Goal: Information Seeking & Learning: Find specific fact

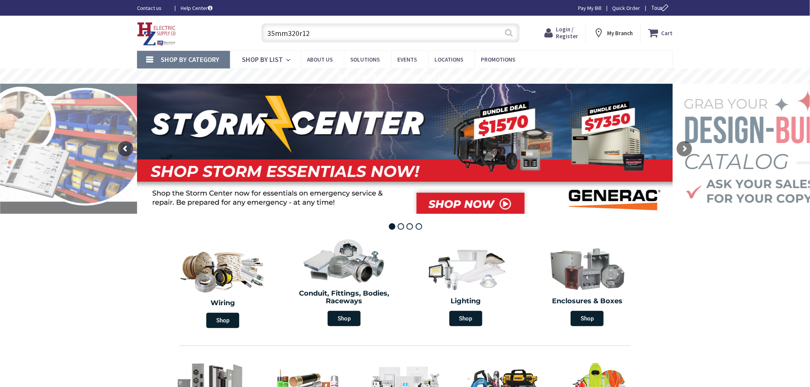
type input "35mm320r12"
click at [507, 31] on button "Search" at bounding box center [509, 32] width 10 height 17
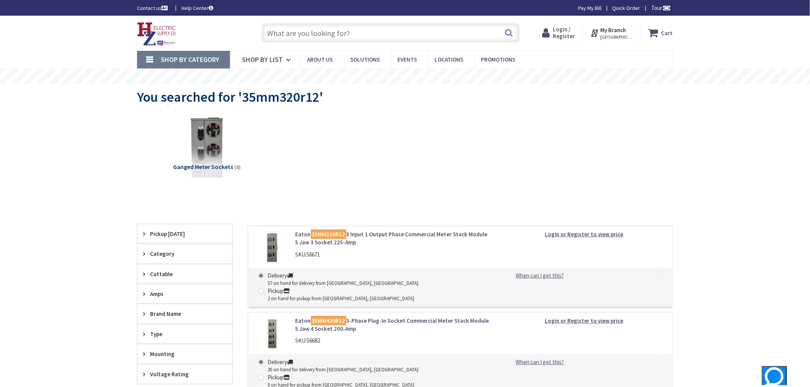
click at [366, 230] on link "Eaton 35MM320R12 3 Input 1 Output Phase Commercial Meter Stack Module 5 Jaw 3 S…" at bounding box center [392, 238] width 195 height 16
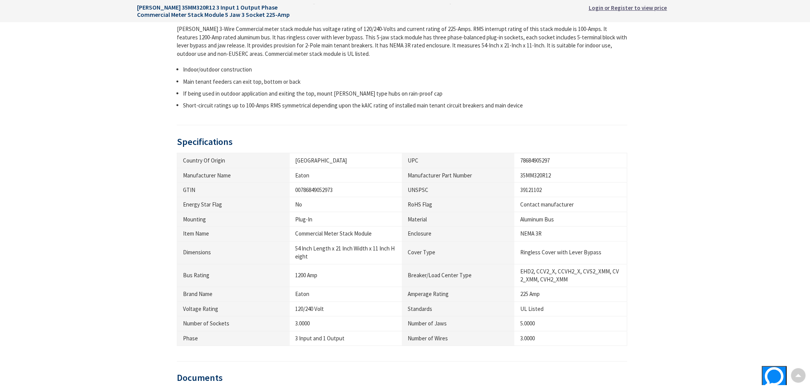
scroll to position [468, 0]
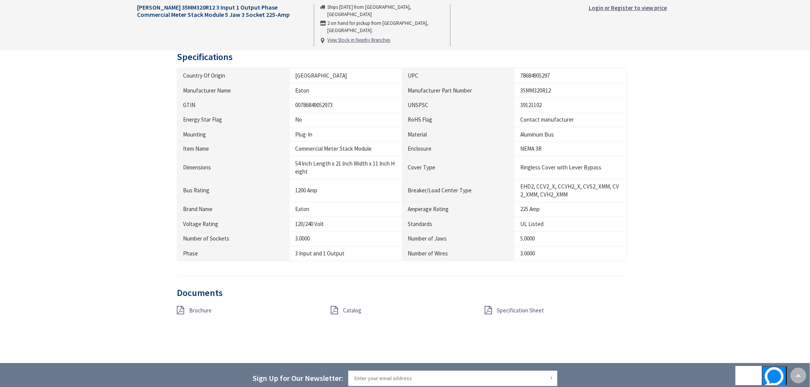
click at [485, 310] on icon at bounding box center [488, 310] width 7 height 8
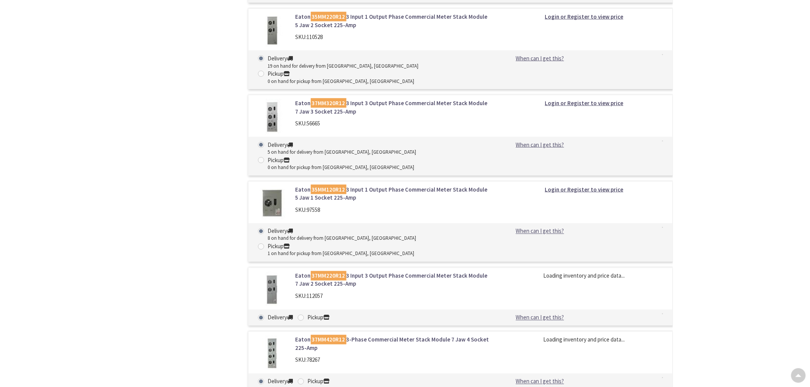
scroll to position [28, 0]
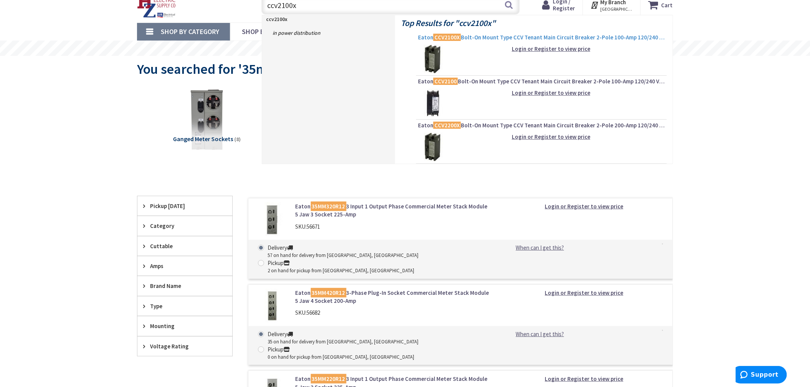
type input "ccv2100x"
click at [457, 39] on mark "CCV2100X" at bounding box center [447, 38] width 28 height 10
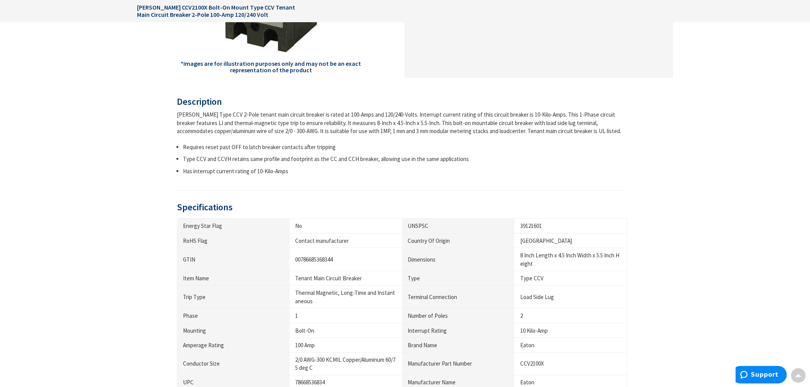
scroll to position [510, 0]
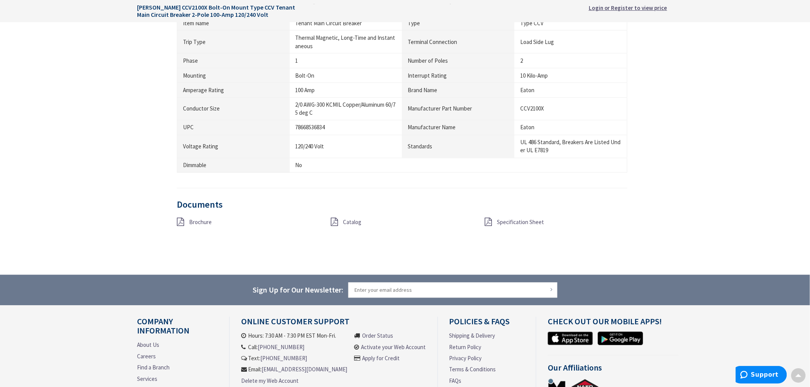
click at [487, 220] on icon at bounding box center [488, 222] width 7 height 8
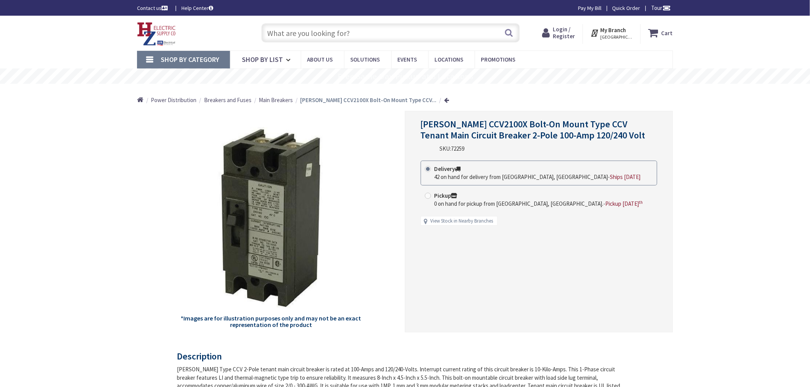
click at [361, 37] on input "text" at bounding box center [390, 32] width 258 height 19
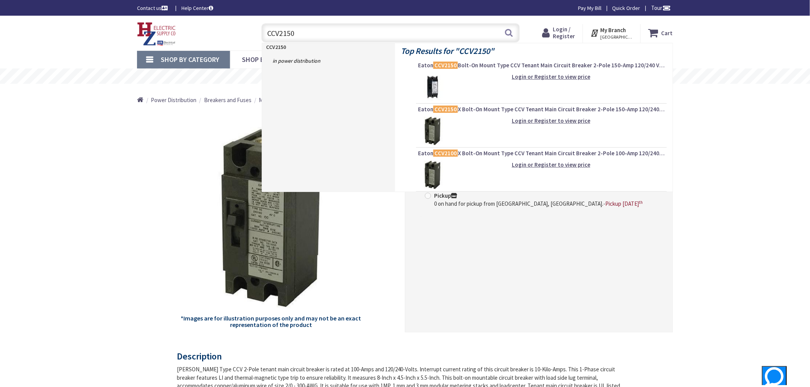
type input "CCV2150X"
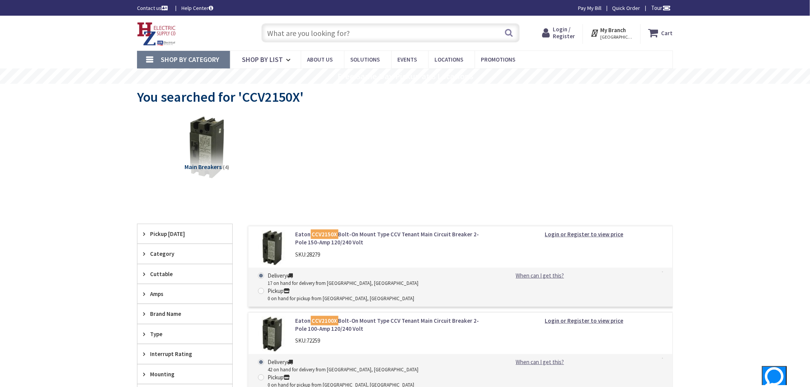
click at [389, 233] on link "Eaton CCV2150X Bolt-On Mount Type CCV Tenant Main Circuit Breaker 2-Pole 150-Am…" at bounding box center [392, 238] width 195 height 16
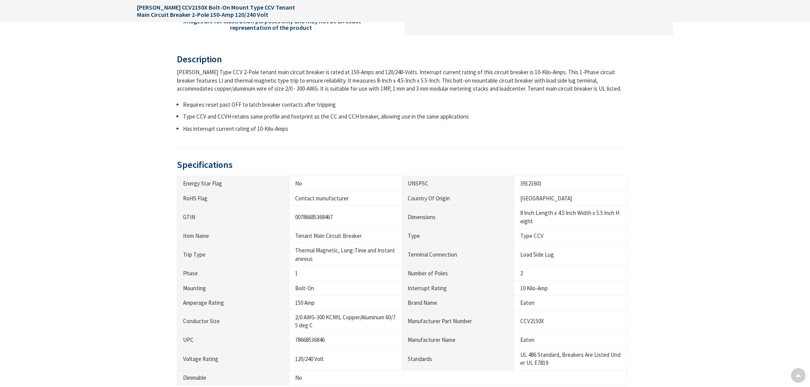
scroll to position [425, 0]
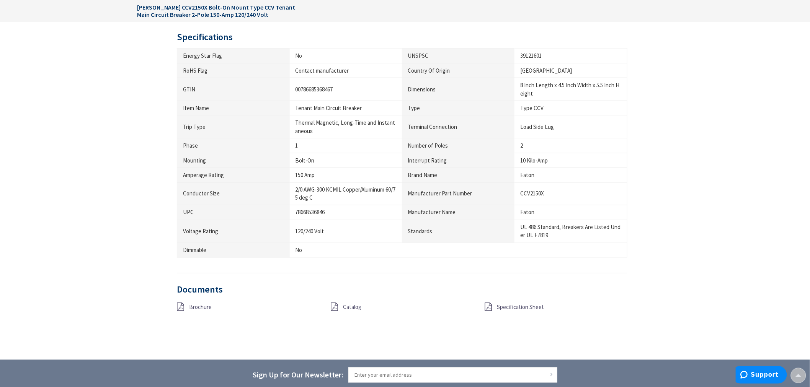
click at [486, 311] on icon at bounding box center [488, 307] width 7 height 8
